Goal: Task Accomplishment & Management: Manage account settings

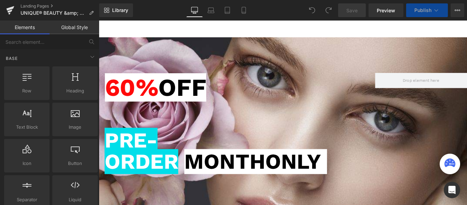
scroll to position [851, 0]
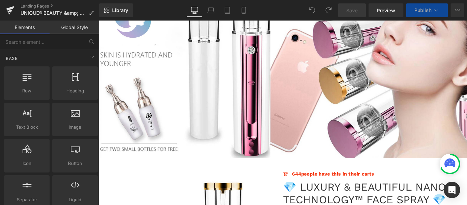
drag, startPoint x: 510, startPoint y: 29, endPoint x: 474, endPoint y: 28, distance: 36.3
click at [389, 12] on span "Preview" at bounding box center [386, 10] width 18 height 7
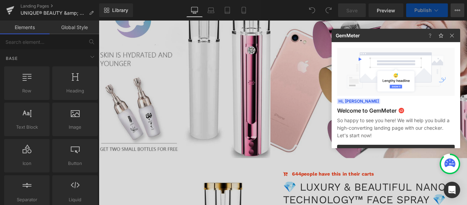
click at [459, 12] on div at bounding box center [233, 102] width 467 height 205
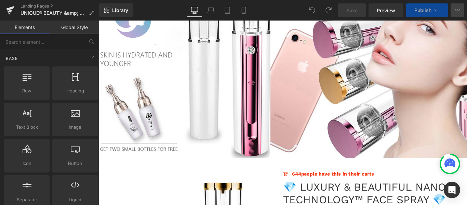
click at [457, 9] on icon at bounding box center [457, 10] width 5 height 5
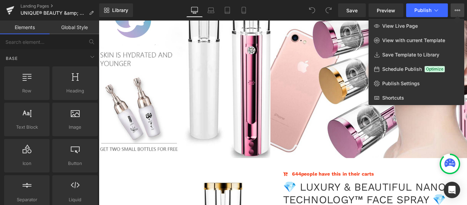
scroll to position [0, 0]
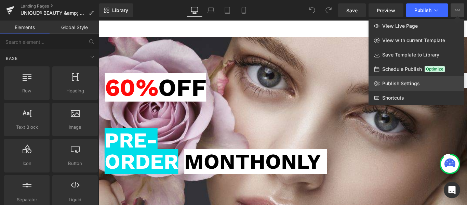
click at [397, 83] on span "Publish Settings" at bounding box center [402, 83] width 38 height 6
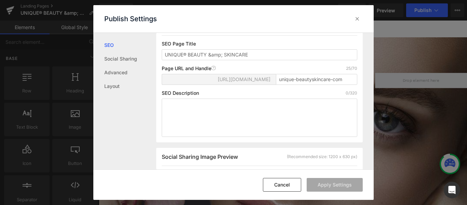
scroll to position [64, 0]
click at [233, 80] on span "[URL][DOMAIN_NAME]" at bounding box center [244, 78] width 53 height 5
click at [297, 77] on input "unique-beautyskincare-com" at bounding box center [316, 79] width 81 height 11
click at [345, 79] on input "unique-beautyskincare-com" at bounding box center [316, 79] width 81 height 11
click at [229, 78] on span "[URL][DOMAIN_NAME]" at bounding box center [244, 78] width 53 height 5
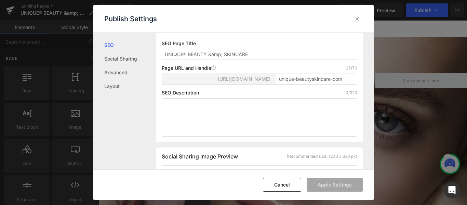
click at [229, 78] on span "[URL][DOMAIN_NAME]" at bounding box center [244, 78] width 53 height 5
click at [224, 80] on span "[URL][DOMAIN_NAME]" at bounding box center [244, 78] width 53 height 5
click at [216, 68] on icon at bounding box center [213, 67] width 5 height 5
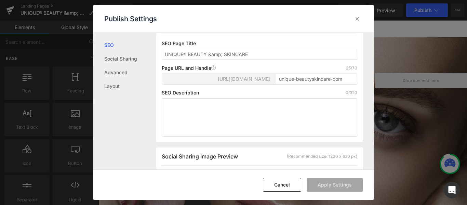
click at [218, 78] on span "[URL][DOMAIN_NAME]" at bounding box center [244, 78] width 53 height 5
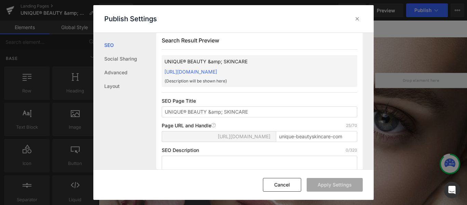
scroll to position [0, 0]
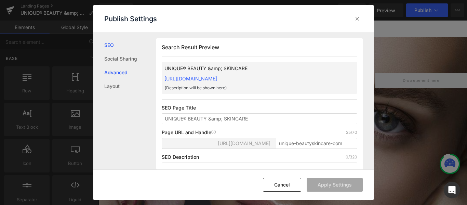
click at [116, 72] on link "Advanced" at bounding box center [130, 73] width 52 height 14
click at [206, 89] on p "{Description will be shown here}" at bounding box center [254, 88] width 178 height 6
click at [196, 67] on p "UNIQUE® BEAUTY &amp; SKINCARE" at bounding box center [254, 69] width 178 height 8
click at [360, 20] on icon at bounding box center [357, 18] width 7 height 7
